Goal: Check status: Check status

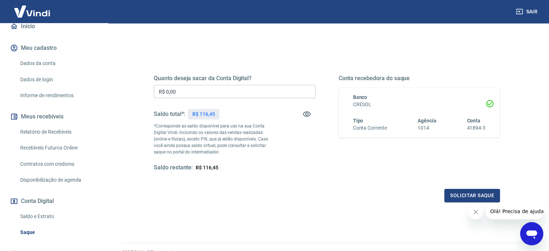
scroll to position [72, 0]
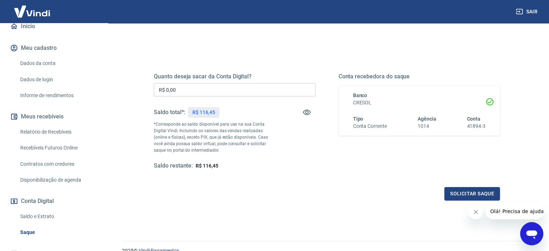
click at [44, 216] on link "Saldo e Extrato" at bounding box center [58, 216] width 82 height 15
